Goal: Task Accomplishment & Management: Complete application form

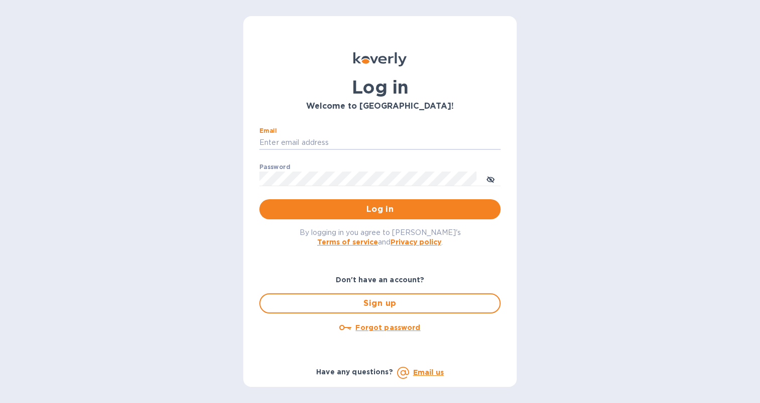
type input "[PERSON_NAME][EMAIL_ADDRESS][DOMAIN_NAME]"
click at [380, 209] on button "Log in" at bounding box center [379, 209] width 241 height 20
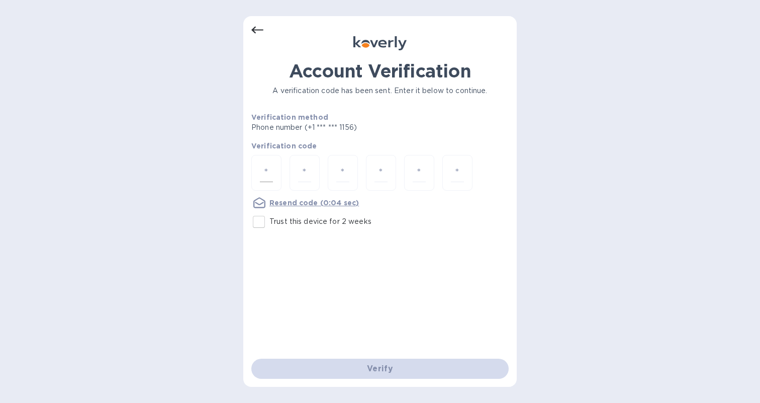
click at [273, 170] on input "number" at bounding box center [266, 172] width 13 height 19
type input "1"
type input "0"
type input "9"
type input "1"
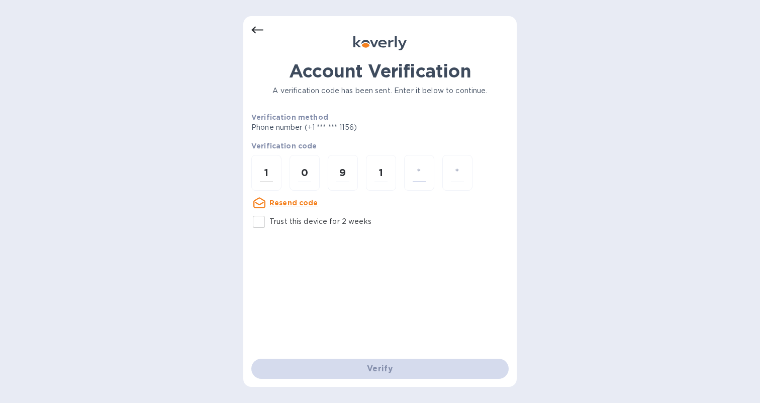
type input "4"
type input "6"
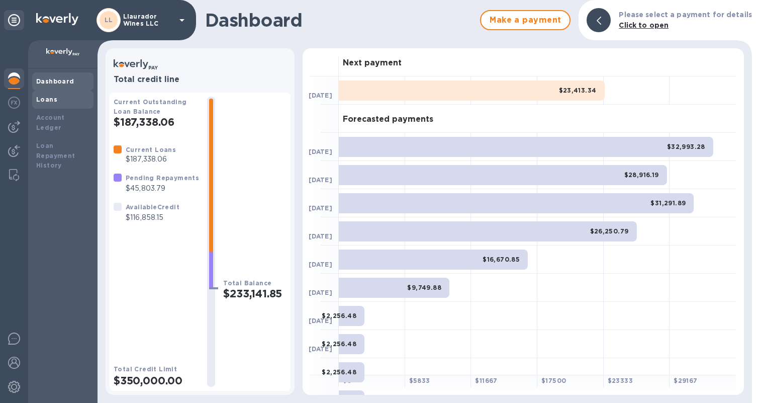
click at [45, 106] on div "Loans" at bounding box center [62, 100] width 61 height 18
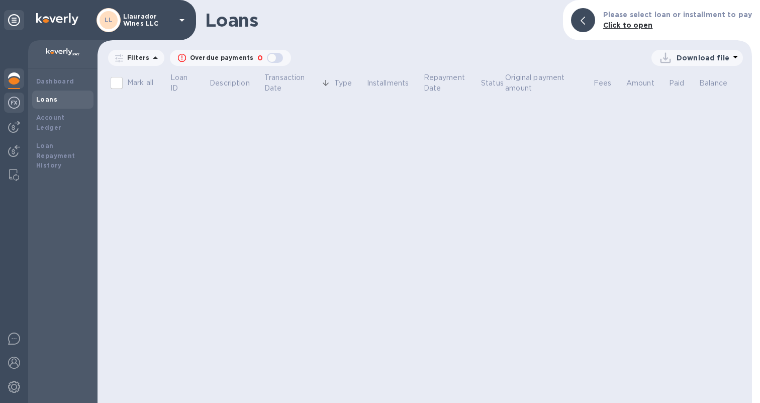
click at [18, 105] on img at bounding box center [14, 103] width 12 height 12
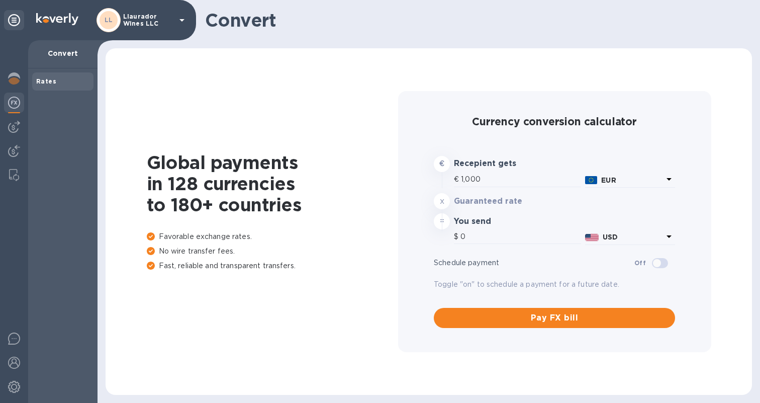
type input "1,168.82"
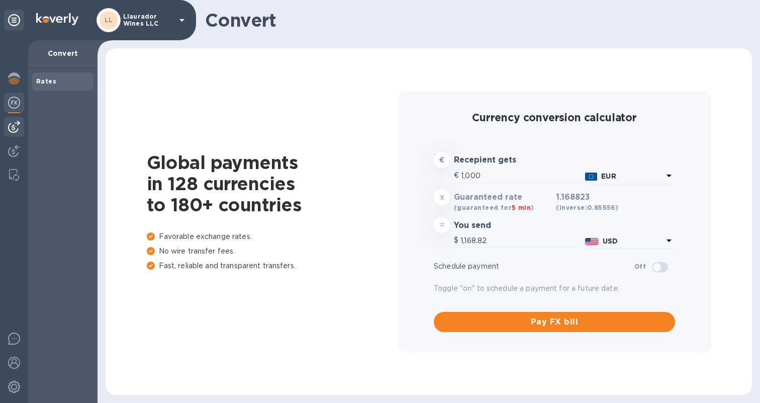
click at [16, 124] on img at bounding box center [14, 127] width 12 height 12
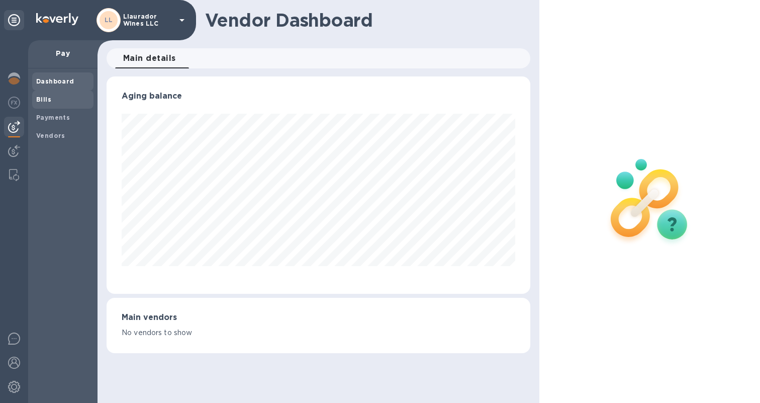
click at [46, 96] on b "Bills" at bounding box center [43, 100] width 15 height 8
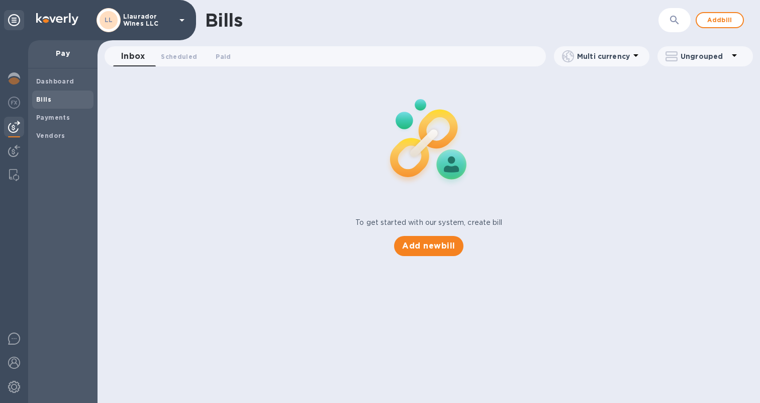
click at [42, 98] on b "Bills" at bounding box center [43, 100] width 15 height 8
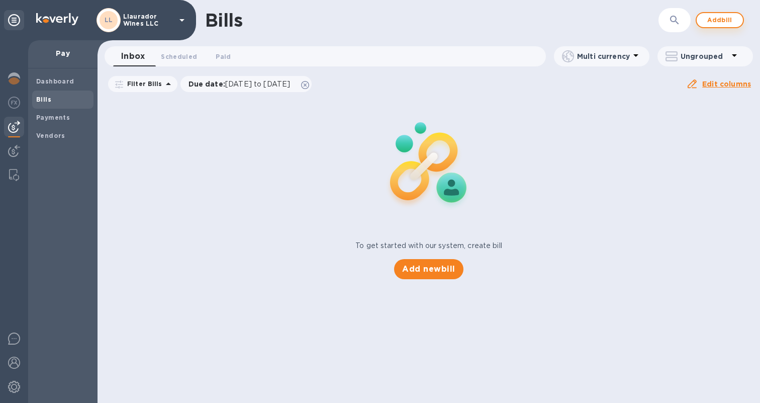
click at [714, 20] on span "Add bill" at bounding box center [720, 20] width 30 height 12
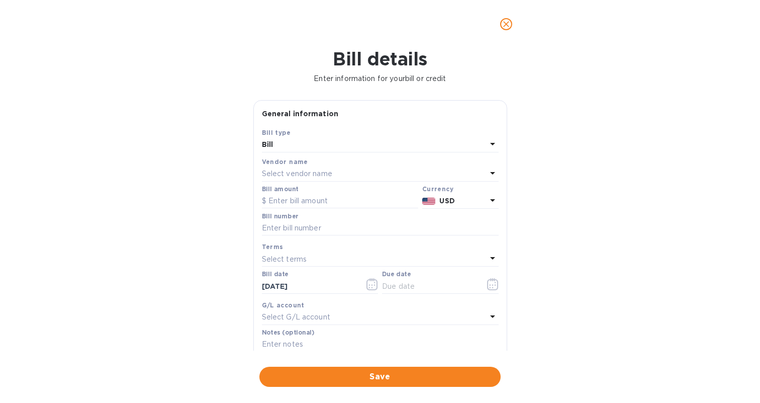
click at [315, 173] on p "Select vendor name" at bounding box center [297, 173] width 70 height 11
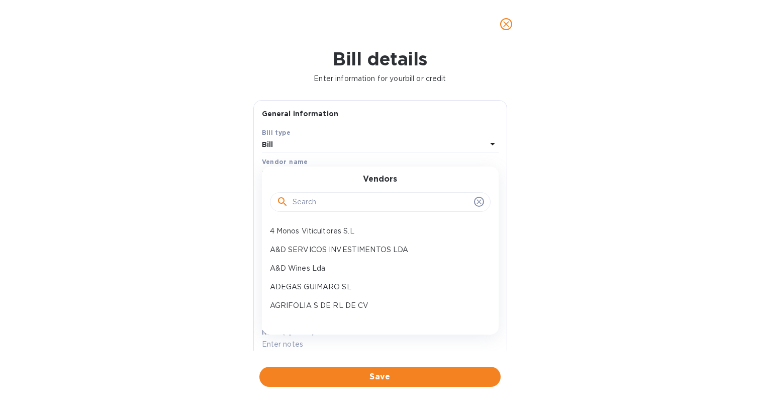
click at [305, 200] on input "text" at bounding box center [381, 202] width 177 height 15
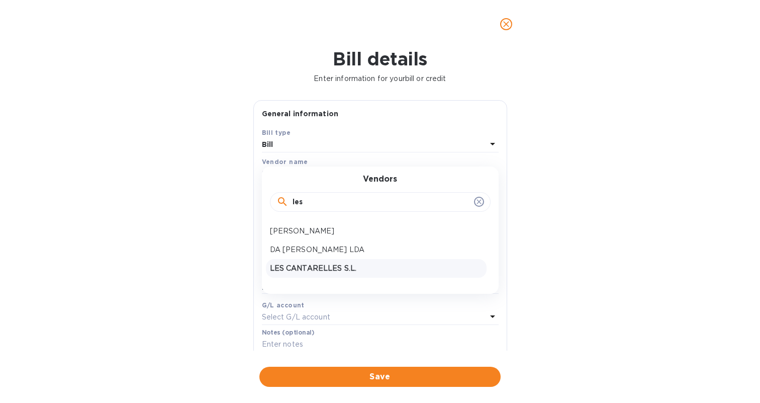
type input "les"
click at [308, 260] on div "LES CANTARELLES S.L." at bounding box center [376, 268] width 221 height 19
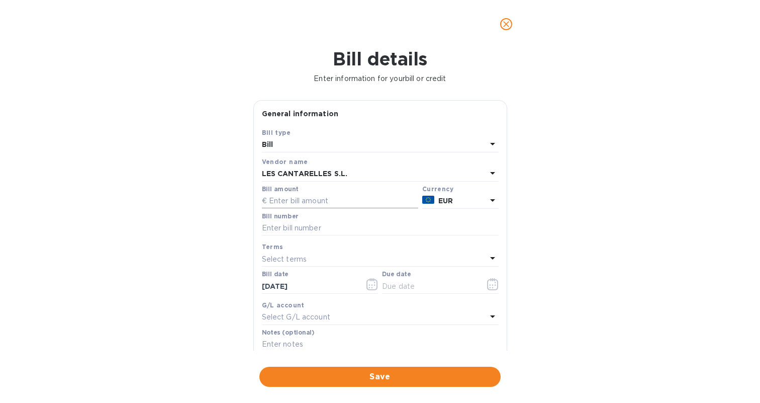
click at [304, 199] on input "text" at bounding box center [340, 201] width 156 height 15
type input "7,404"
click at [297, 224] on input "text" at bounding box center [380, 228] width 237 height 15
type input "1/2 factura 25032"
click at [309, 202] on input "7,404" at bounding box center [343, 201] width 149 height 15
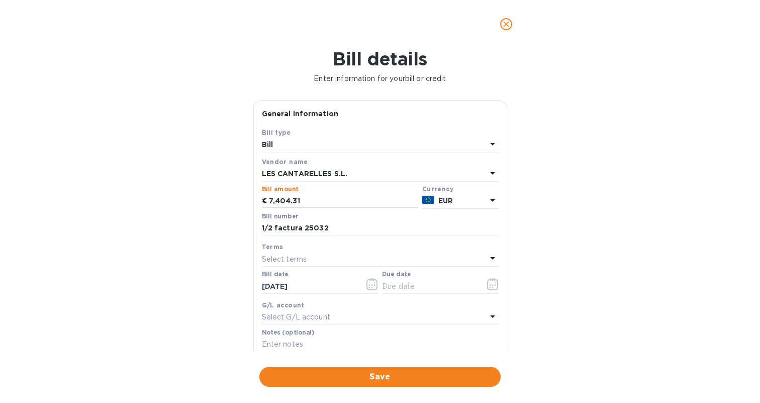
type input "7,404.31"
click at [341, 256] on div "Select terms" at bounding box center [374, 259] width 225 height 14
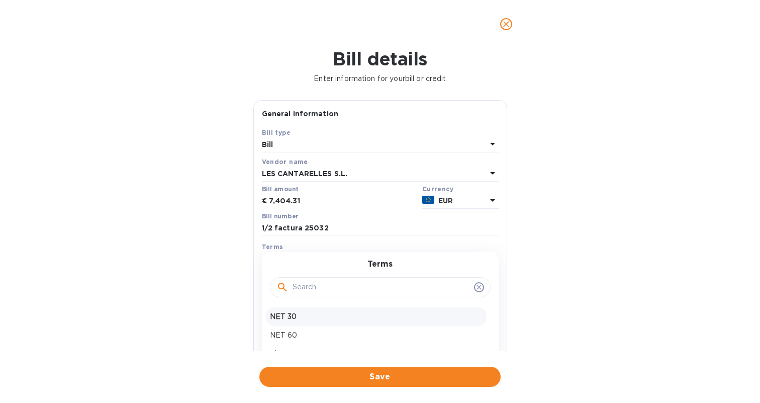
click at [323, 311] on p "NET 30" at bounding box center [376, 316] width 213 height 11
type input "[DATE]"
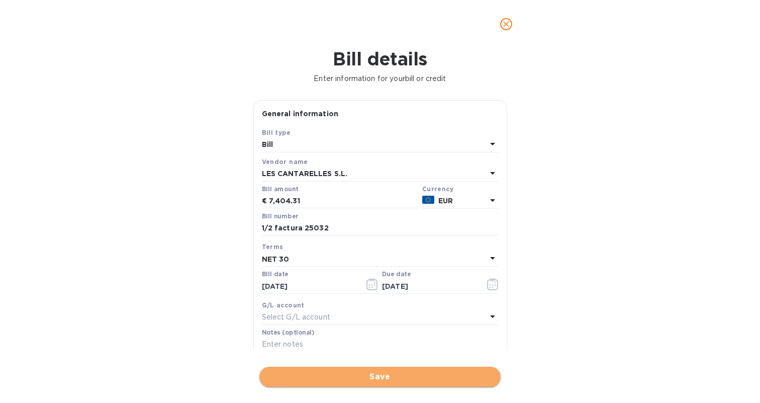
click at [390, 371] on span "Save" at bounding box center [380, 377] width 225 height 12
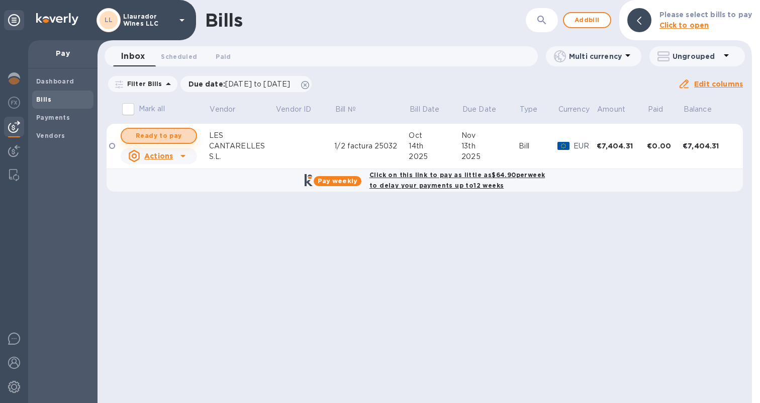
click at [170, 136] on span "Ready to pay" at bounding box center [159, 136] width 58 height 12
checkbox input "true"
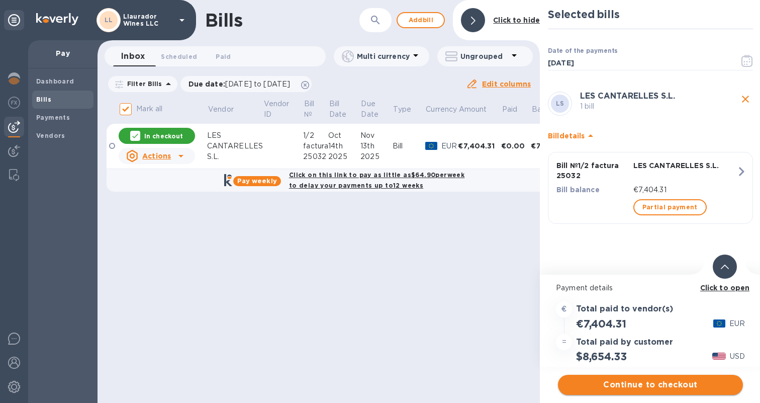
click at [655, 385] on span "Continue to checkout" at bounding box center [650, 385] width 169 height 12
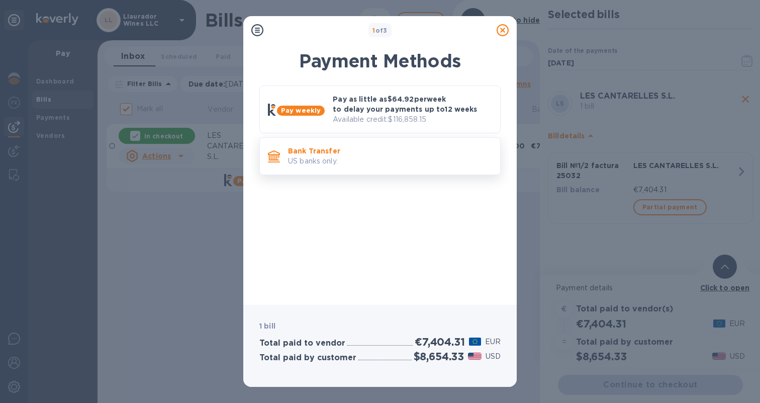
click at [355, 154] on p "Bank Transfer" at bounding box center [390, 151] width 204 height 10
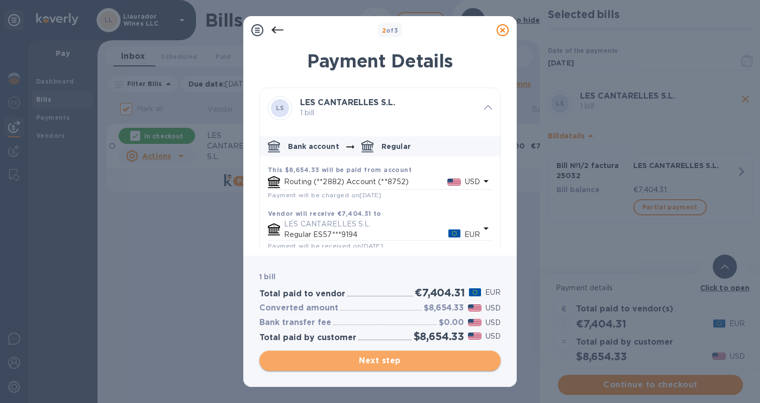
click at [389, 359] on span "Next step" at bounding box center [380, 360] width 225 height 12
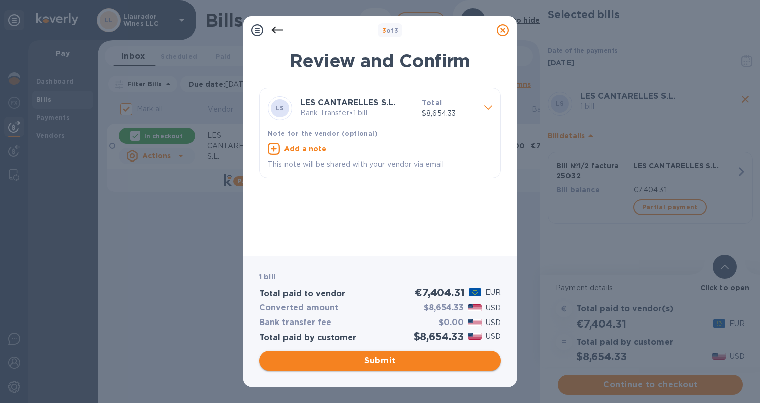
click at [389, 359] on span "Submit" at bounding box center [380, 360] width 225 height 12
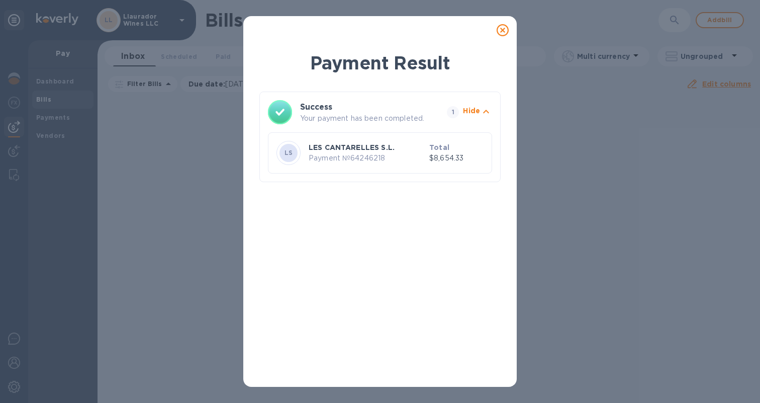
click at [508, 28] on icon at bounding box center [503, 30] width 12 height 12
